Goal: Find specific page/section: Find specific page/section

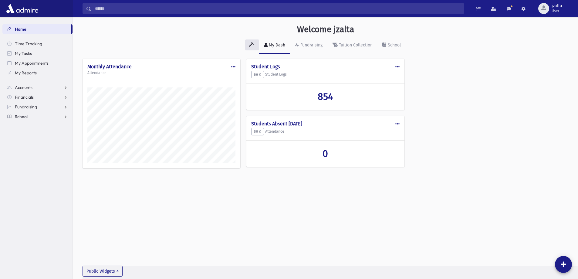
click at [42, 117] on link "School" at bounding box center [37, 117] width 70 height 10
click at [29, 127] on span "Students" at bounding box center [26, 126] width 17 height 5
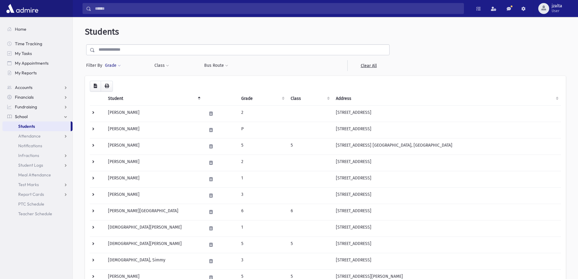
click at [113, 63] on button "Grade" at bounding box center [113, 65] width 16 height 11
click at [117, 82] on ul at bounding box center [140, 82] width 63 height 9
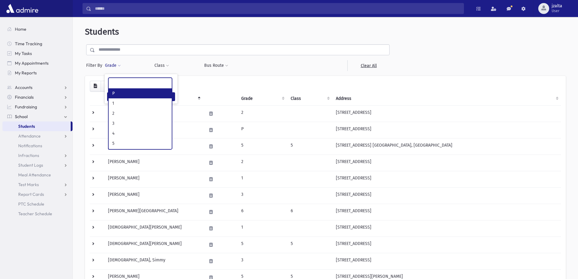
select select "*"
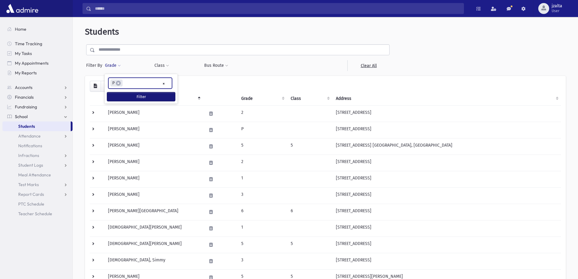
click at [131, 95] on button "Filter" at bounding box center [141, 96] width 68 height 9
